Goal: Task Accomplishment & Management: Manage account settings

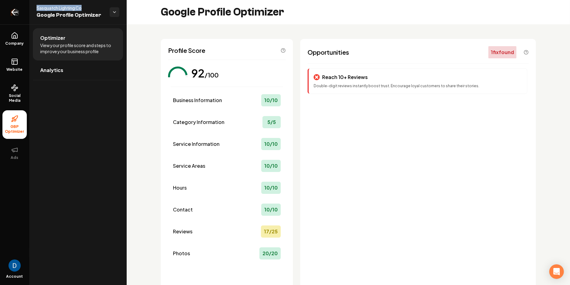
click at [10, 17] on link "Return to dashboard" at bounding box center [14, 12] width 29 height 24
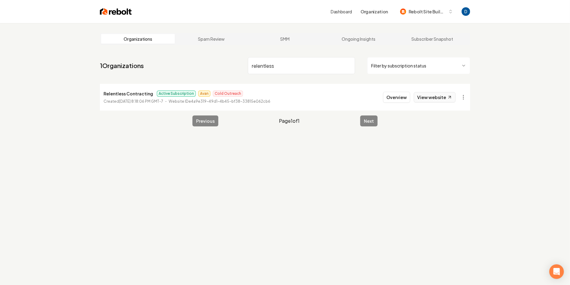
type input "relentless"
click at [435, 95] on link "View website" at bounding box center [434, 97] width 42 height 10
click at [402, 98] on button "Overview" at bounding box center [397, 97] width 27 height 11
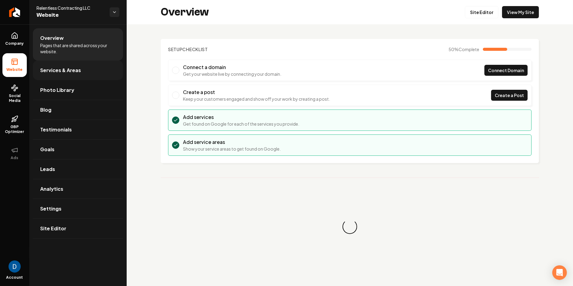
click at [69, 73] on span "Services & Areas" at bounding box center [60, 70] width 41 height 7
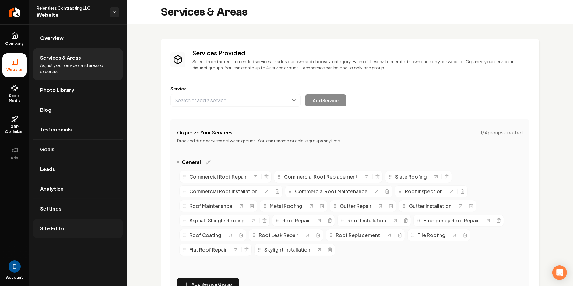
click at [64, 219] on link "Site Editor" at bounding box center [78, 228] width 90 height 19
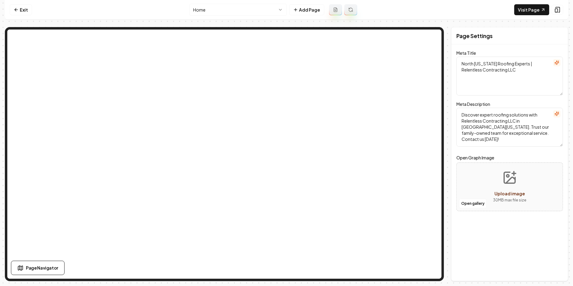
click at [22, 15] on link "Exit" at bounding box center [21, 9] width 22 height 11
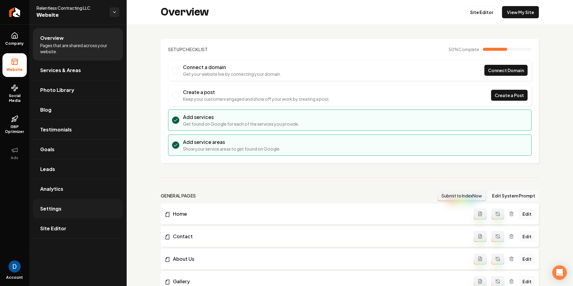
click at [67, 211] on link "Settings" at bounding box center [78, 208] width 90 height 19
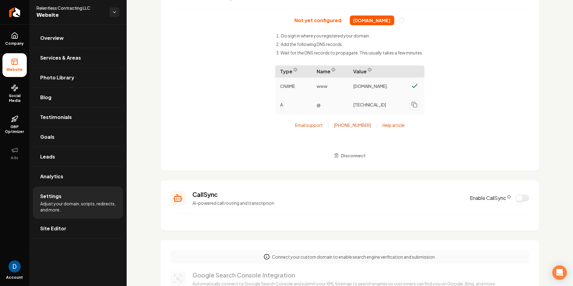
scroll to position [60, 0]
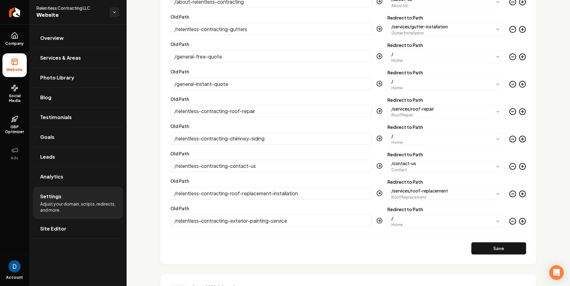
scroll to position [850, 0]
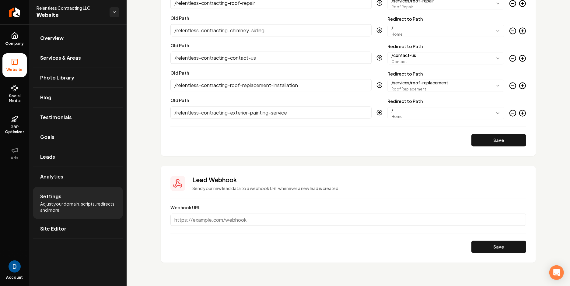
click at [71, 198] on li "Settings Adjust your domain, scripts, redirects, and more." at bounding box center [78, 203] width 90 height 32
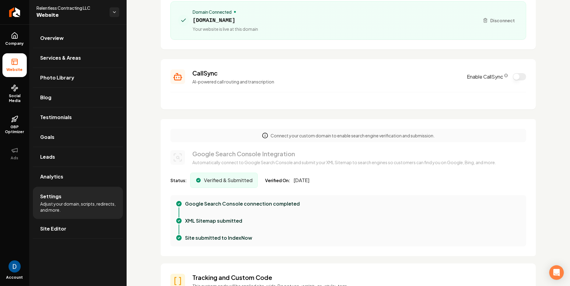
scroll to position [0, 0]
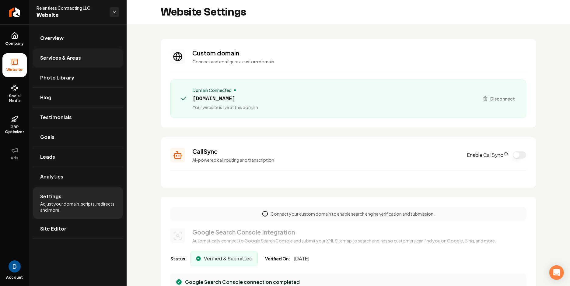
click at [69, 57] on span "Services & Areas" at bounding box center [60, 57] width 41 height 7
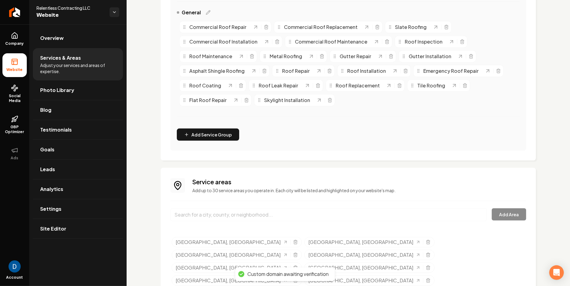
scroll to position [187, 0]
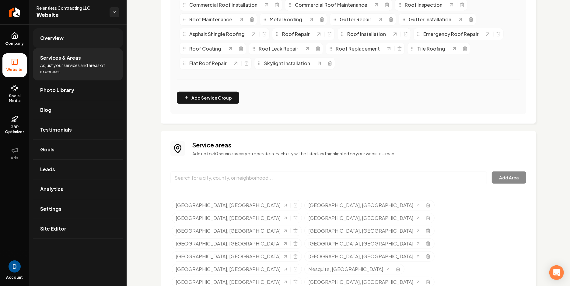
click at [82, 41] on link "Overview" at bounding box center [78, 37] width 90 height 19
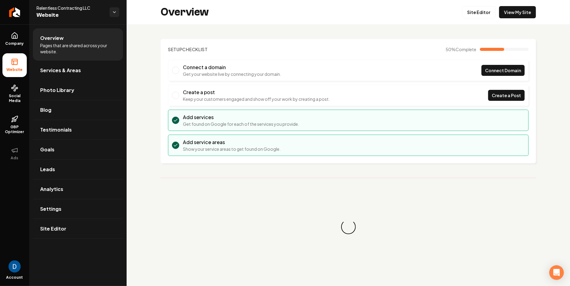
scroll to position [3, 0]
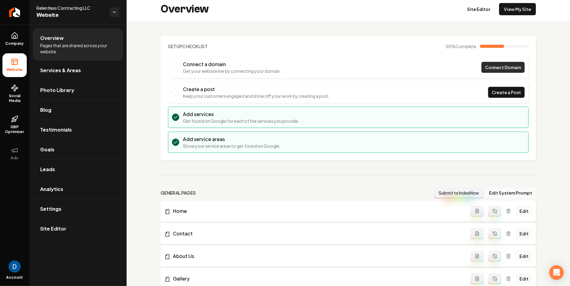
click at [507, 66] on span "Connect Domain" at bounding box center [503, 67] width 36 height 6
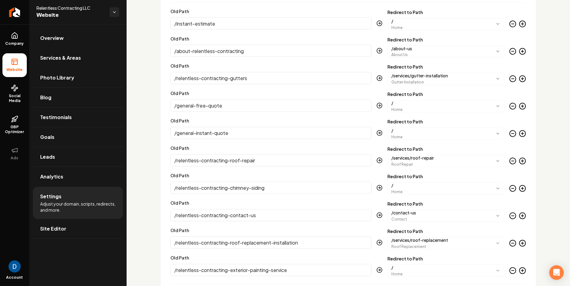
scroll to position [957, 0]
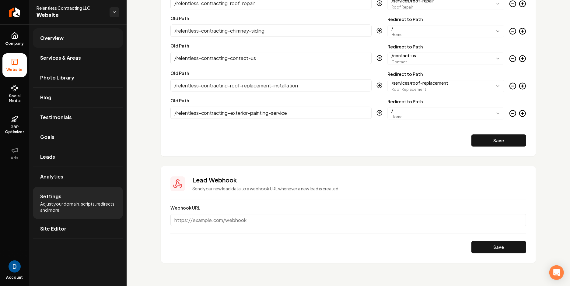
click at [97, 33] on link "Overview" at bounding box center [78, 37] width 90 height 19
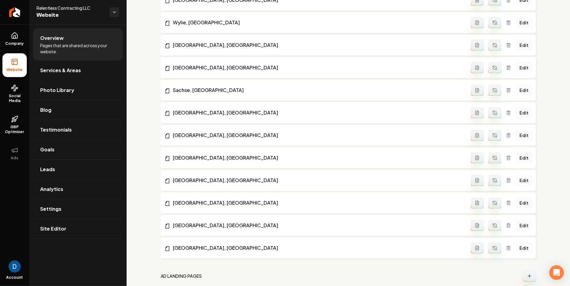
scroll to position [1258, 0]
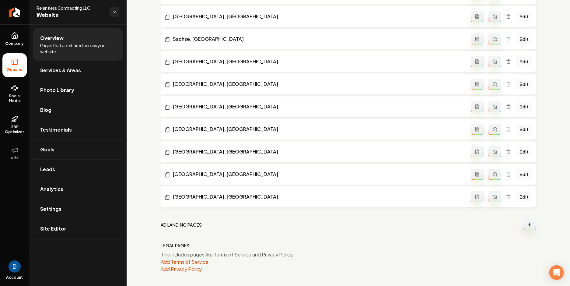
click at [535, 224] on button "Main content area" at bounding box center [529, 224] width 13 height 11
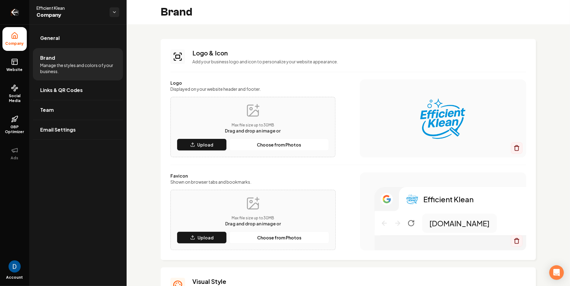
click at [10, 15] on icon "Return to dashboard" at bounding box center [15, 12] width 10 height 10
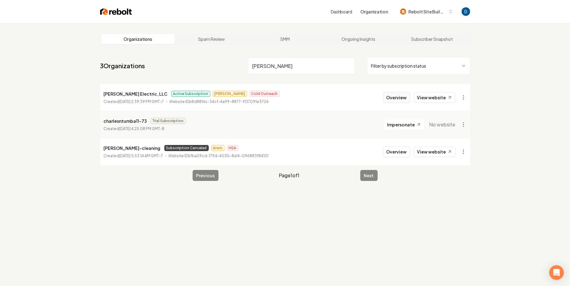
type input "[PERSON_NAME]"
click at [406, 101] on button "Overview" at bounding box center [396, 97] width 27 height 11
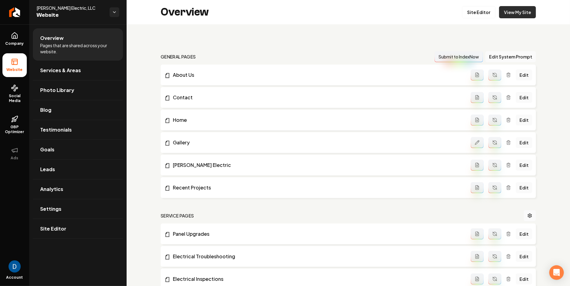
click at [521, 14] on link "View My Site" at bounding box center [517, 12] width 37 height 12
